Goal: Register for event/course

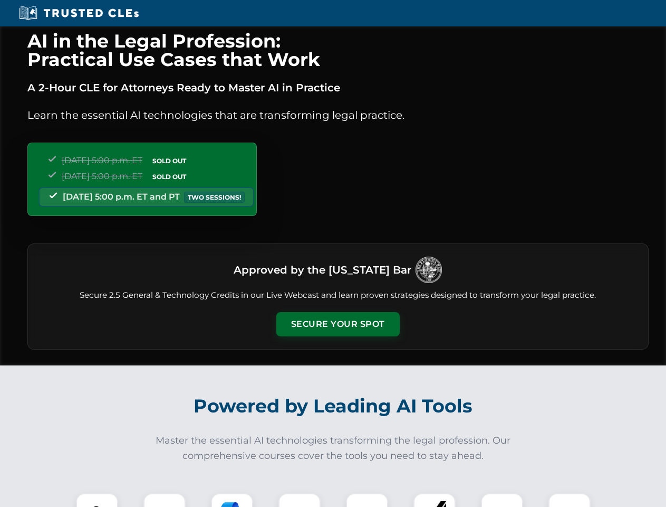
click at [338, 324] on button "Secure Your Spot" at bounding box center [338, 324] width 123 height 24
click at [97, 500] on img at bounding box center [97, 514] width 31 height 31
